Goal: Find specific page/section: Find specific page/section

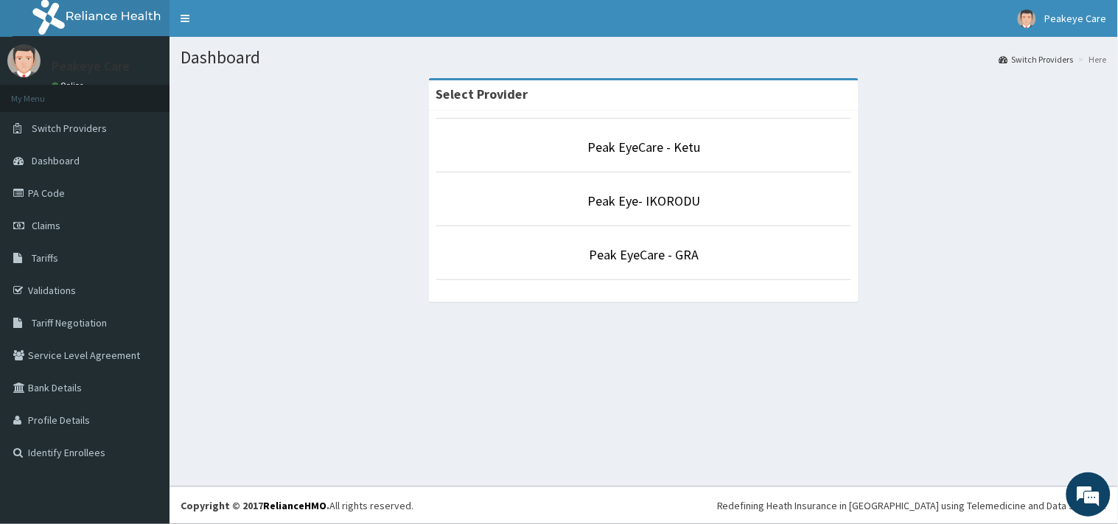
click at [428, 307] on div "Select Provider Peak EyeCare - Ketu Peak Eye- IKORODU Peak EyeCare - GRA" at bounding box center [644, 197] width 452 height 238
click at [642, 200] on link "Peak Eye- IKORODU" at bounding box center [643, 200] width 113 height 17
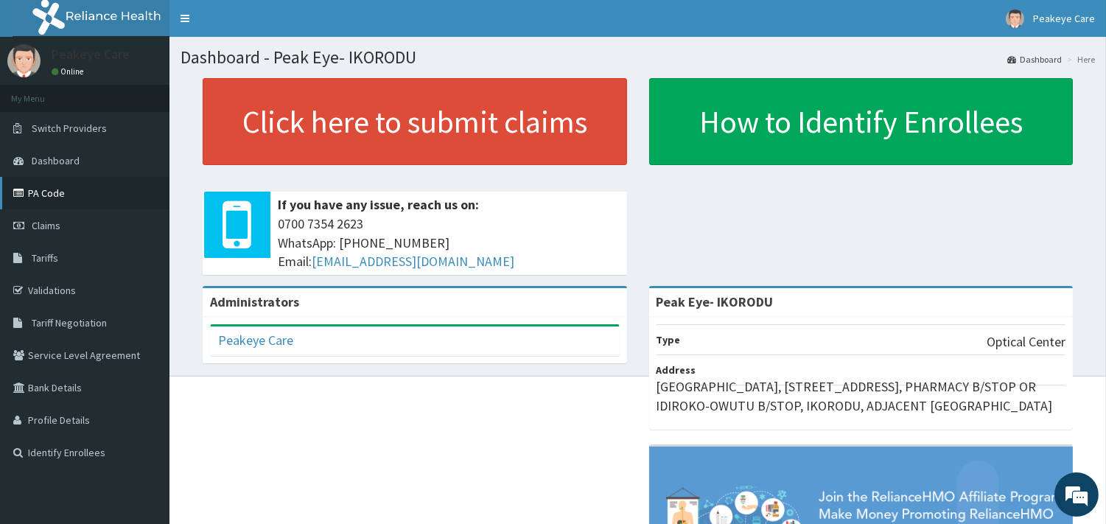
click at [52, 189] on link "PA Code" at bounding box center [84, 193] width 169 height 32
